Goal: Information Seeking & Learning: Learn about a topic

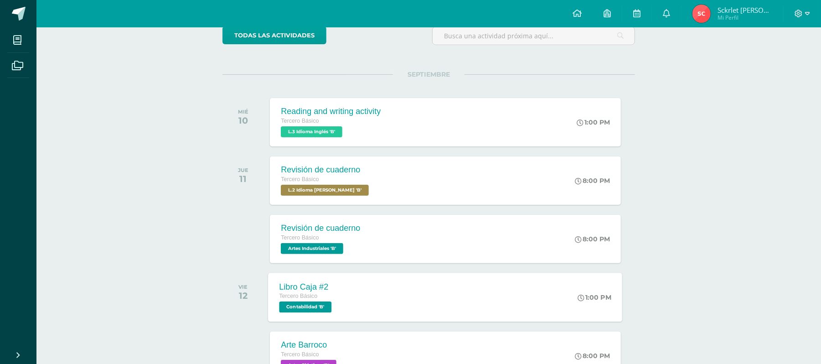
scroll to position [61, 0]
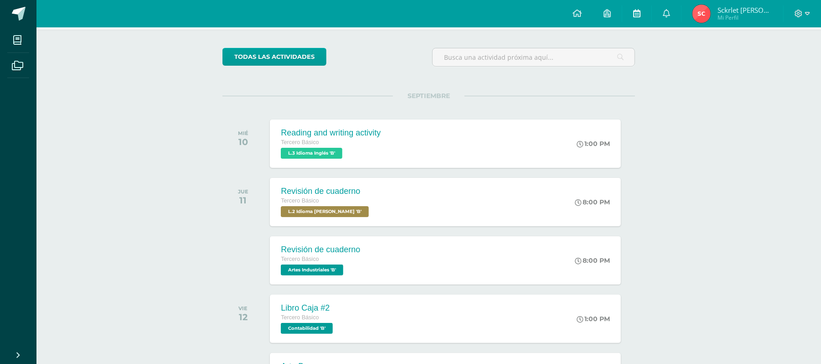
click at [645, 6] on link at bounding box center [637, 13] width 29 height 27
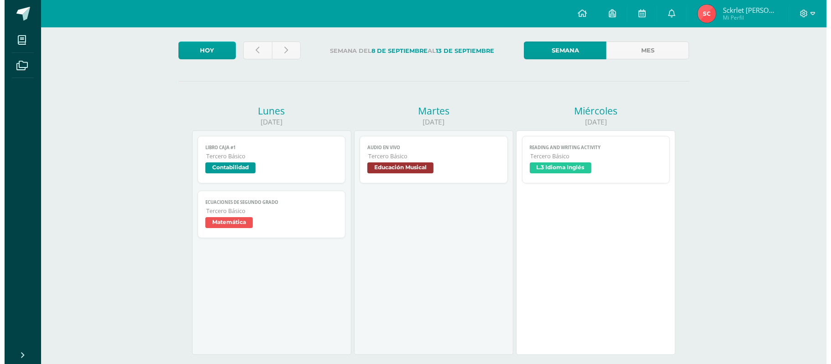
scroll to position [121, 0]
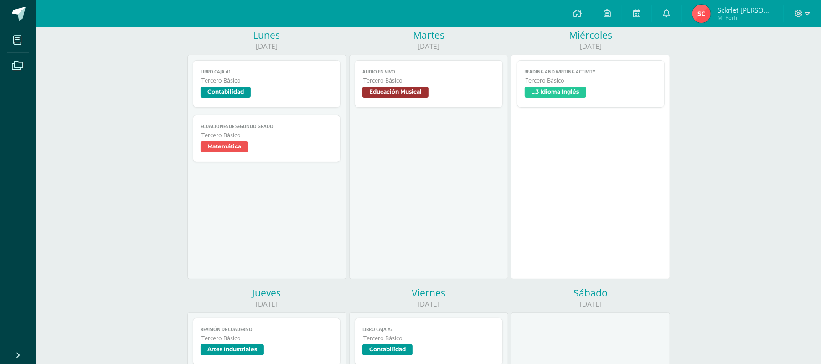
click at [440, 97] on span "Educación Musical" at bounding box center [429, 93] width 133 height 13
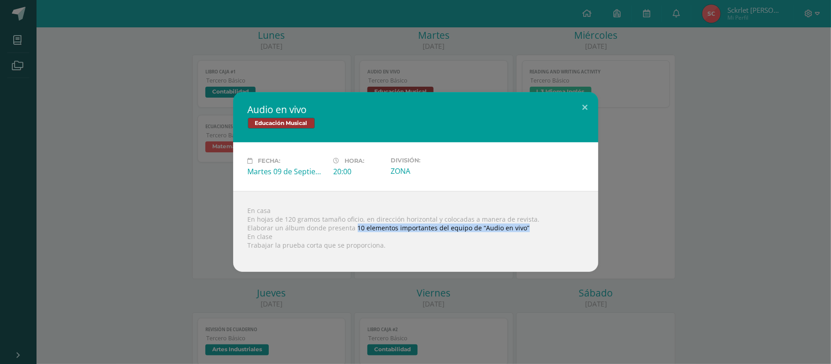
drag, startPoint x: 354, startPoint y: 228, endPoint x: 526, endPoint y: 229, distance: 172.0
click at [526, 229] on div "En casa En hojas de 120 gramos tamaño oficio, en dirección horizontal y colocad…" at bounding box center [415, 231] width 365 height 81
copy div "10 elementos importantes del equipo de “Audio en vivo”"
